Goal: Information Seeking & Learning: Learn about a topic

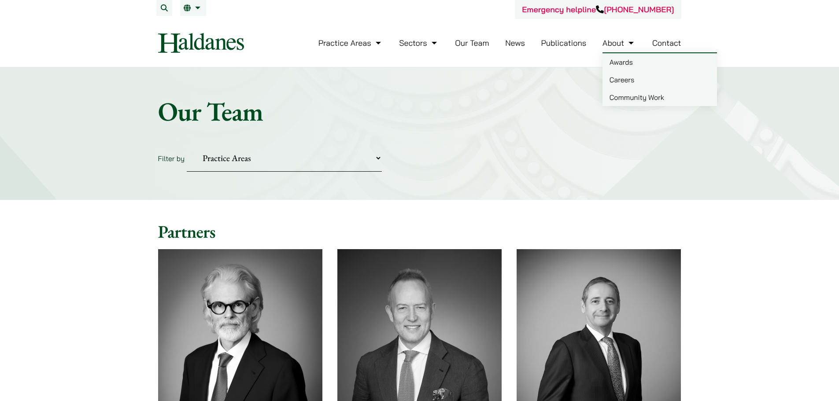
click at [633, 80] on link "Careers" at bounding box center [660, 80] width 115 height 18
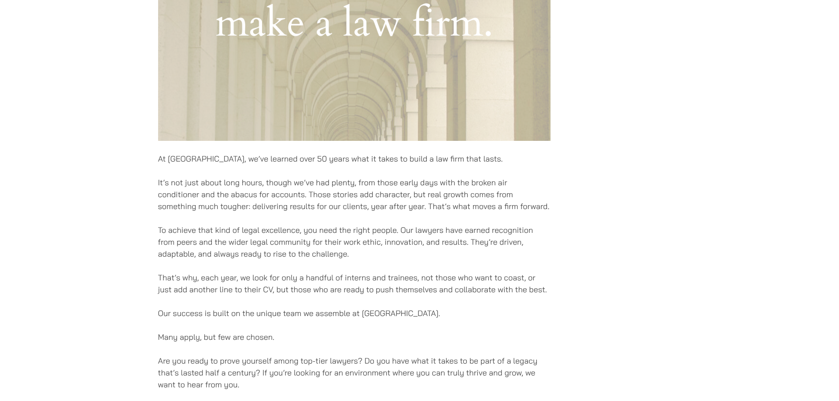
scroll to position [617, 0]
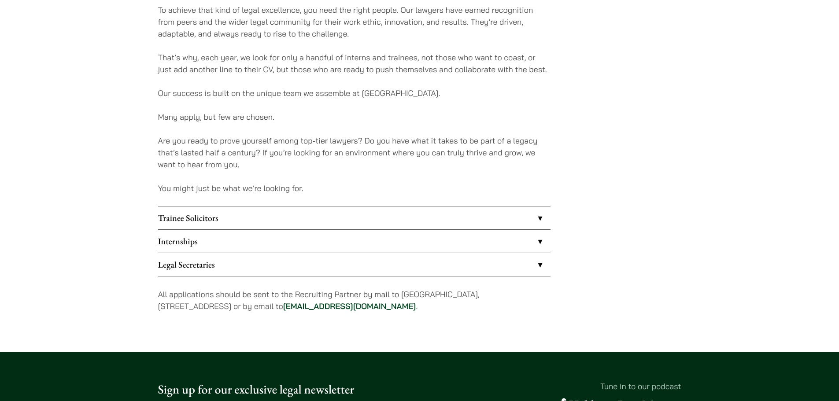
click at [309, 213] on link "Trainee Solicitors" at bounding box center [354, 218] width 393 height 23
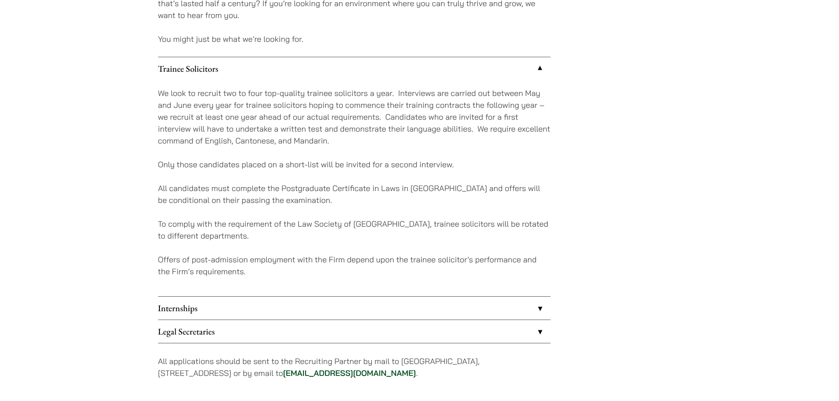
scroll to position [793, 0]
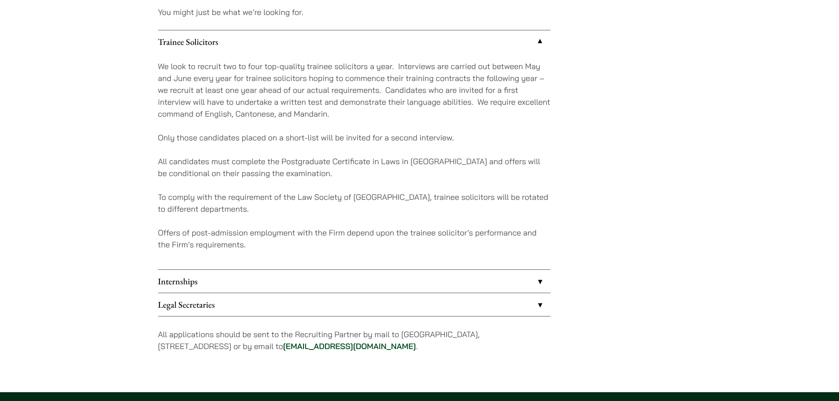
click at [275, 283] on link "Internships" at bounding box center [354, 281] width 393 height 23
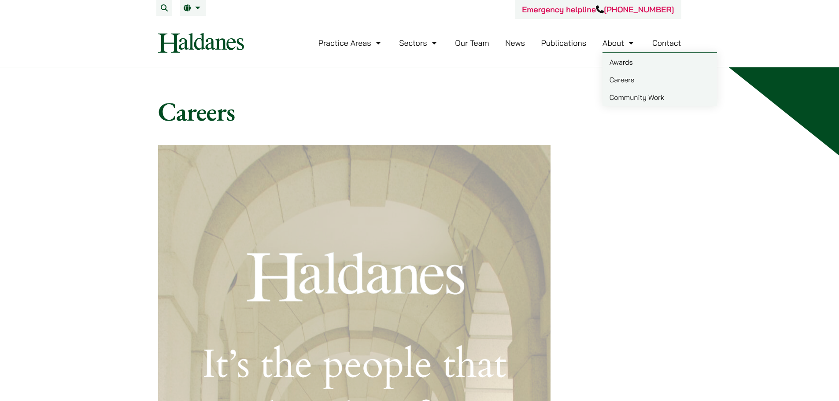
click at [625, 80] on link "Careers" at bounding box center [660, 80] width 115 height 18
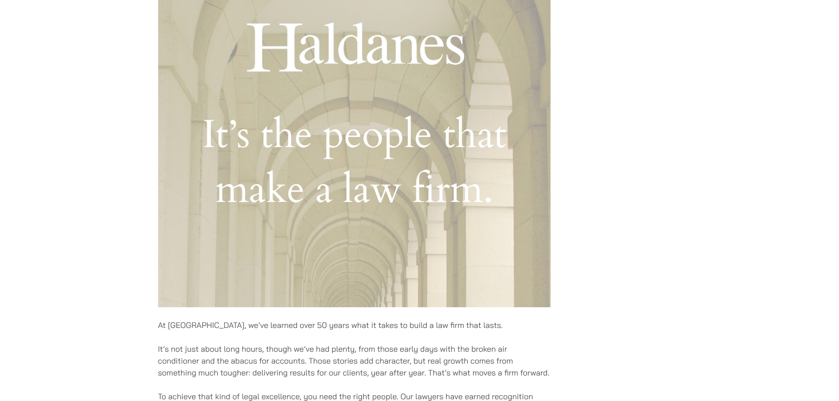
scroll to position [88, 0]
